Goal: Check status

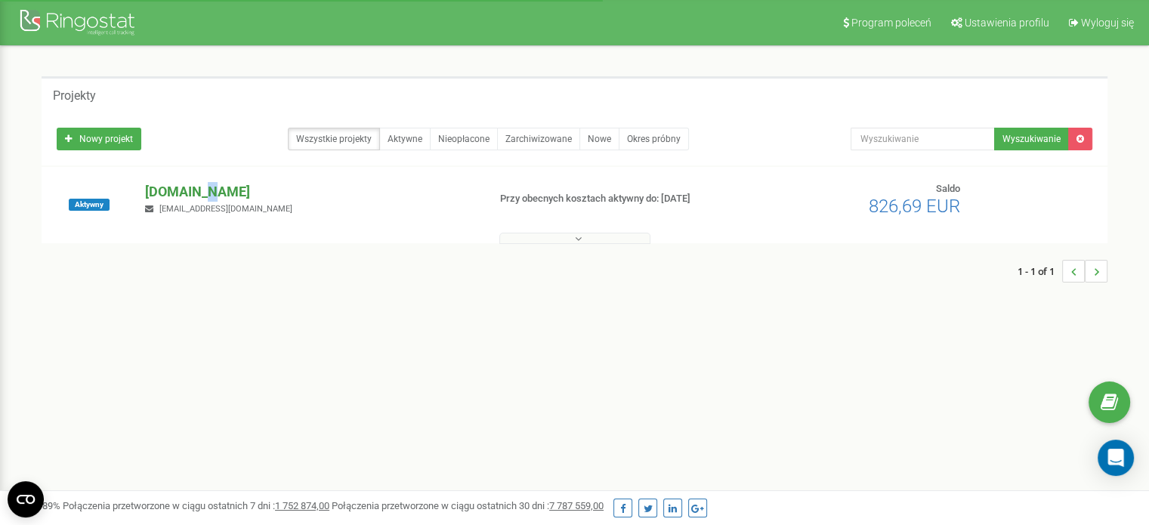
click at [205, 188] on p "[DOMAIN_NAME]" at bounding box center [310, 192] width 330 height 20
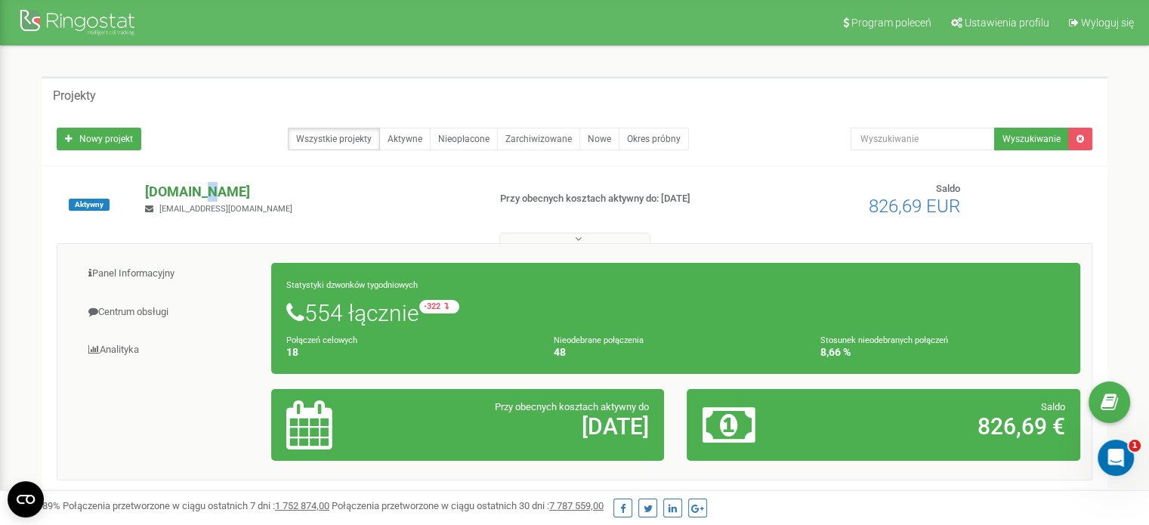
click at [198, 190] on p "[DOMAIN_NAME]" at bounding box center [310, 192] width 330 height 20
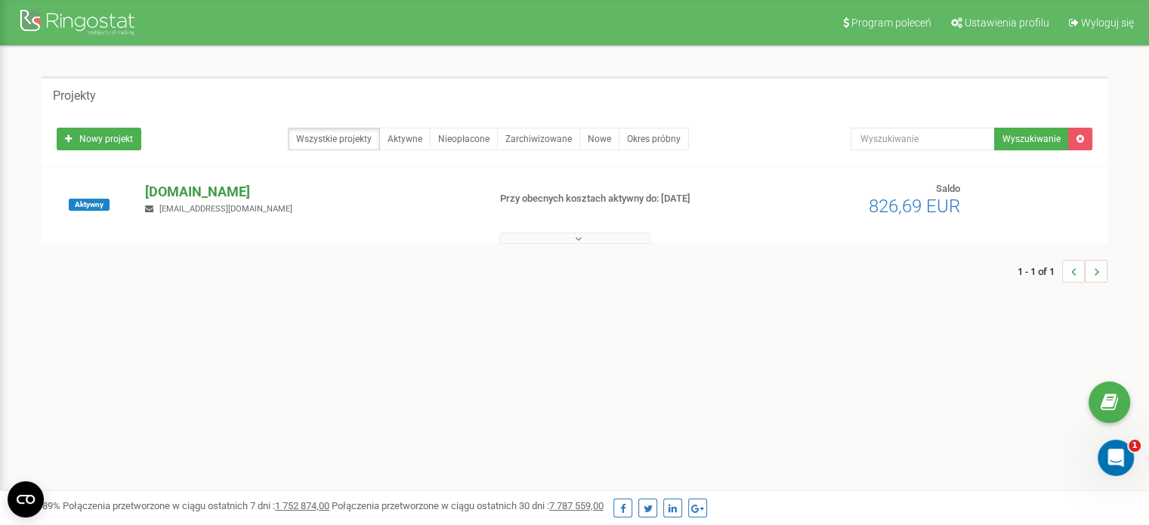
click at [202, 200] on p "[DOMAIN_NAME]" at bounding box center [310, 192] width 330 height 20
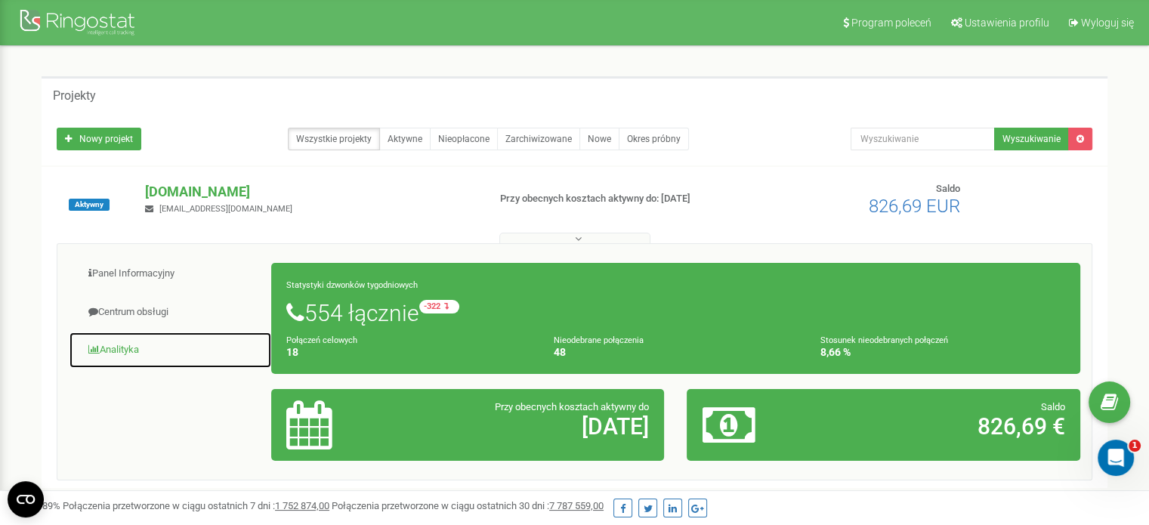
click at [115, 354] on link "Analityka" at bounding box center [170, 350] width 203 height 37
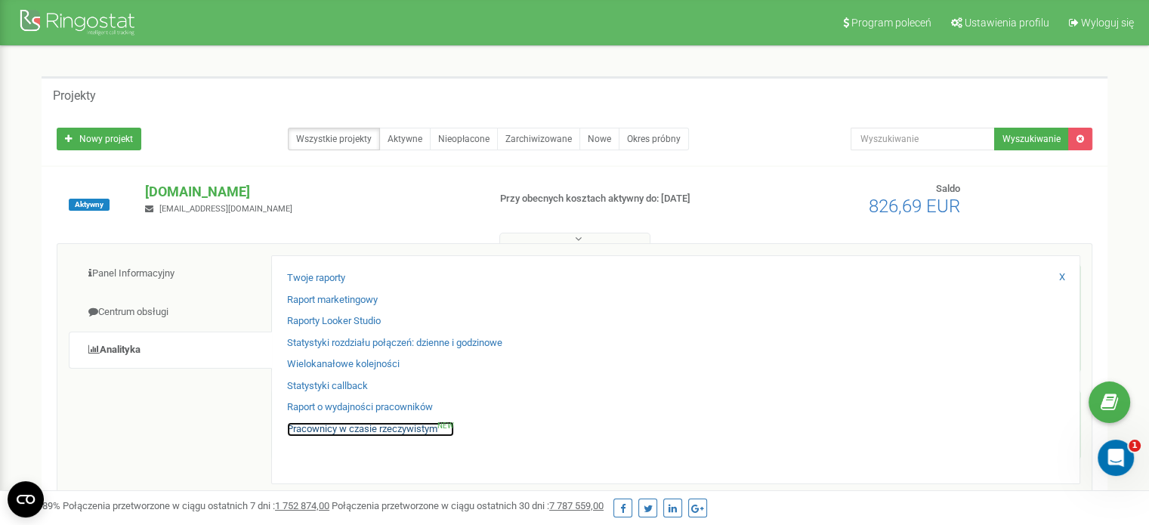
click at [307, 430] on link "Pracownicy w czasie rzeczywistym NEW" at bounding box center [370, 429] width 167 height 14
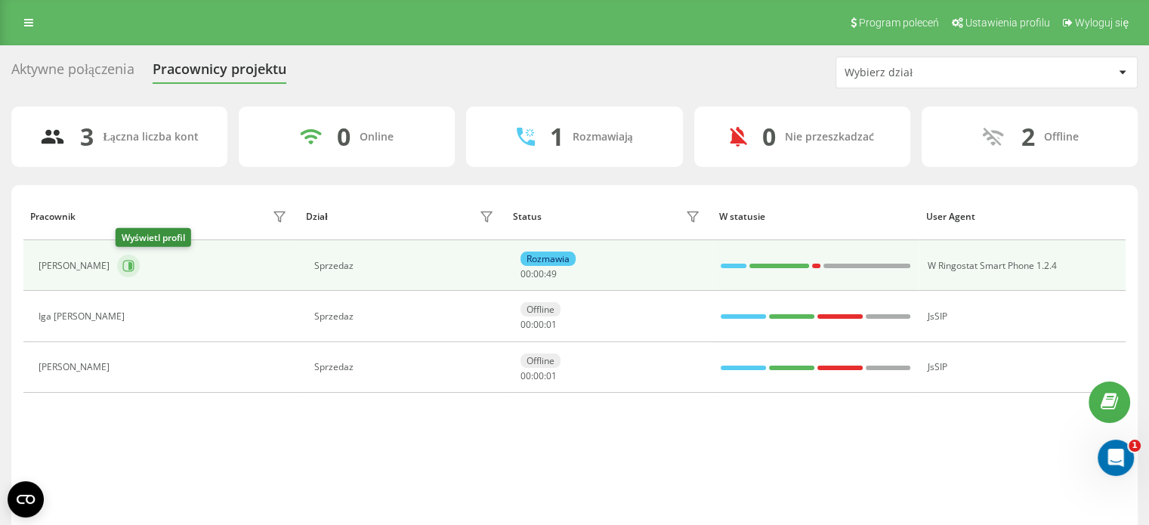
click at [123, 267] on icon at bounding box center [128, 265] width 11 height 11
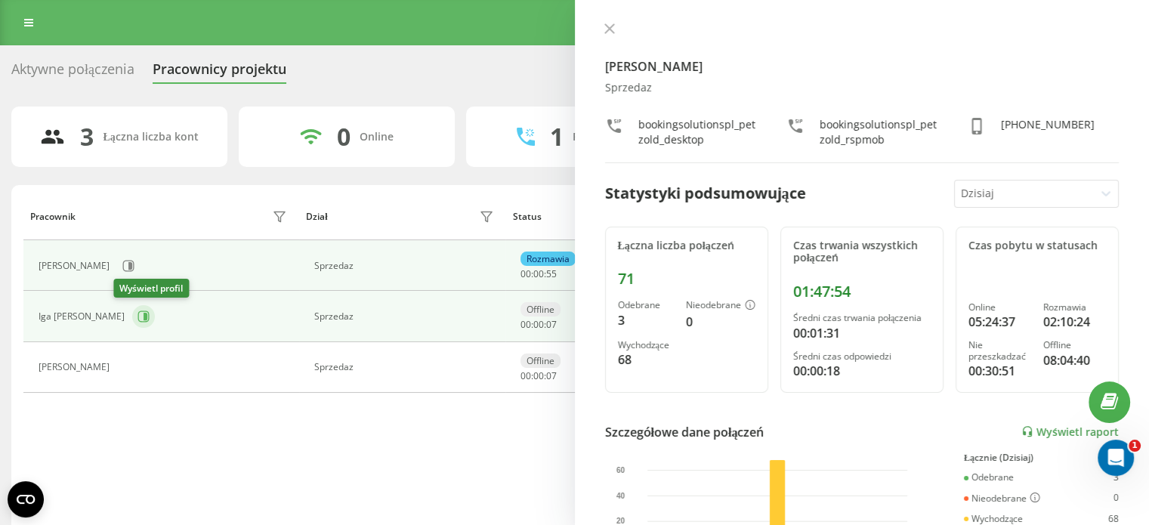
click at [137, 319] on icon at bounding box center [143, 316] width 12 height 12
